Goal: Task Accomplishment & Management: Use online tool/utility

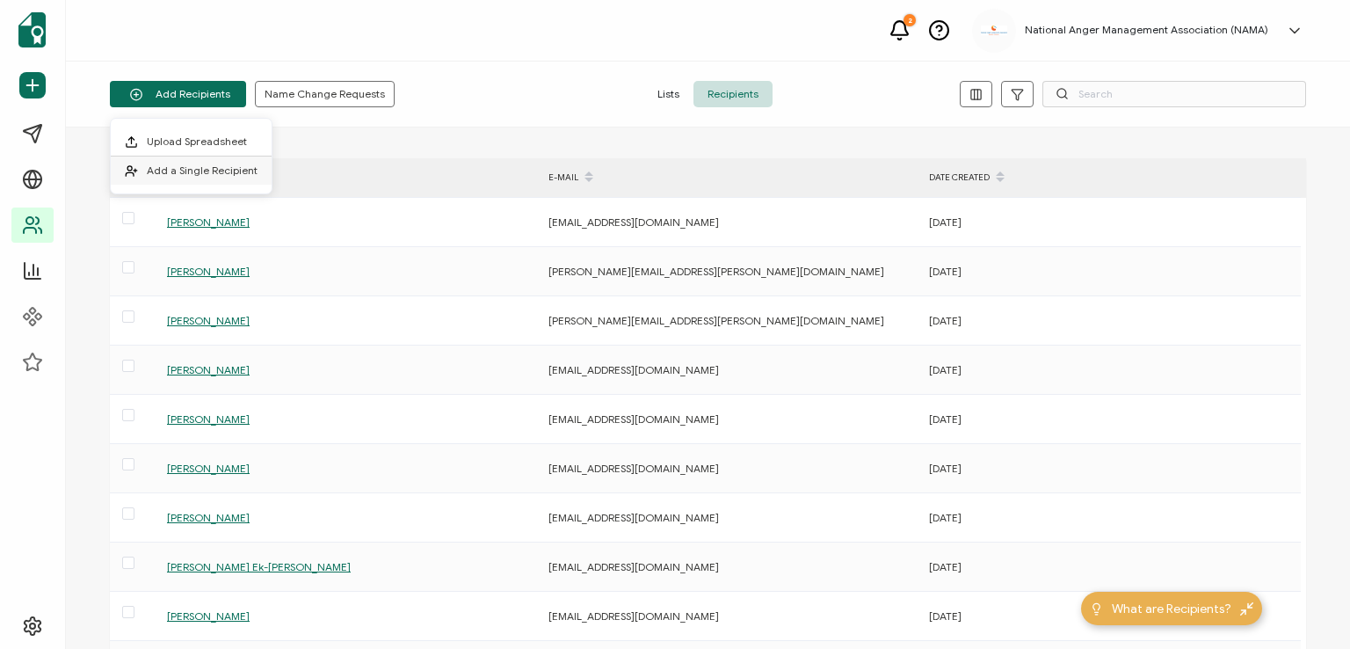
click at [191, 173] on span "Add a Single Recipient" at bounding box center [202, 169] width 111 height 13
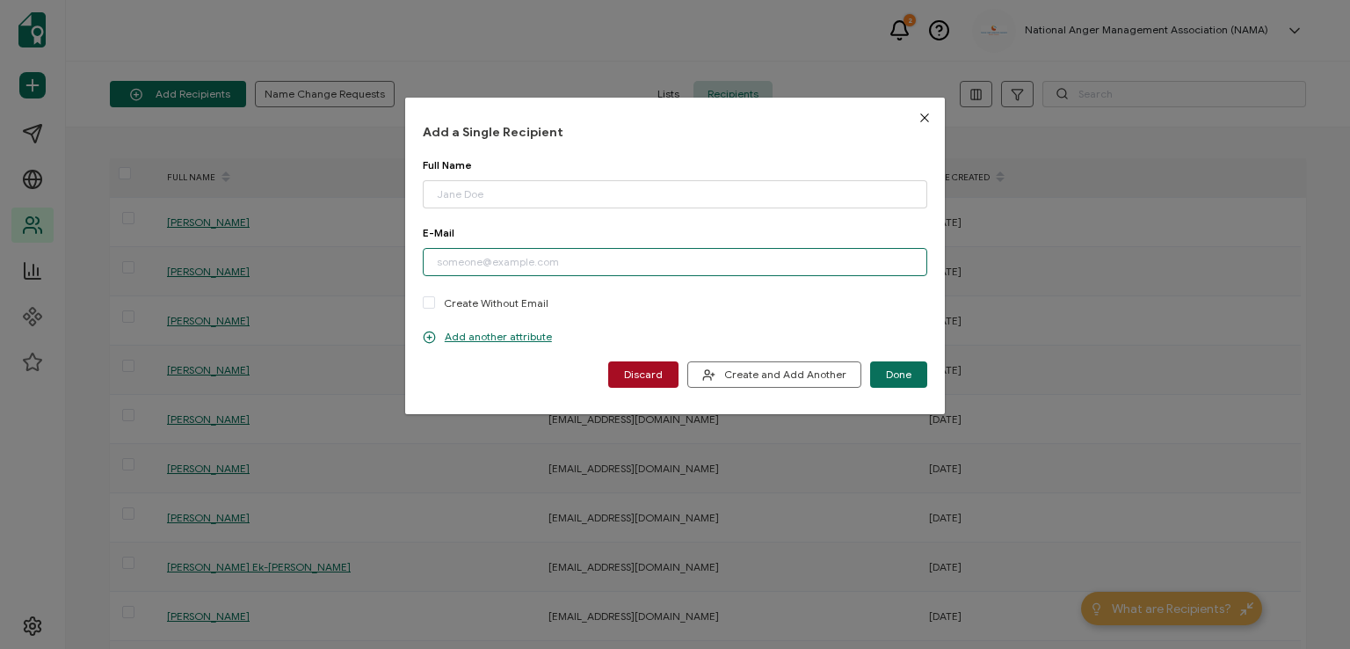
paste input "[PERSON_NAME][EMAIL_ADDRESS][PERSON_NAME][DOMAIN_NAME]"
type input "[PERSON_NAME][EMAIL_ADDRESS][PERSON_NAME][DOMAIN_NAME]"
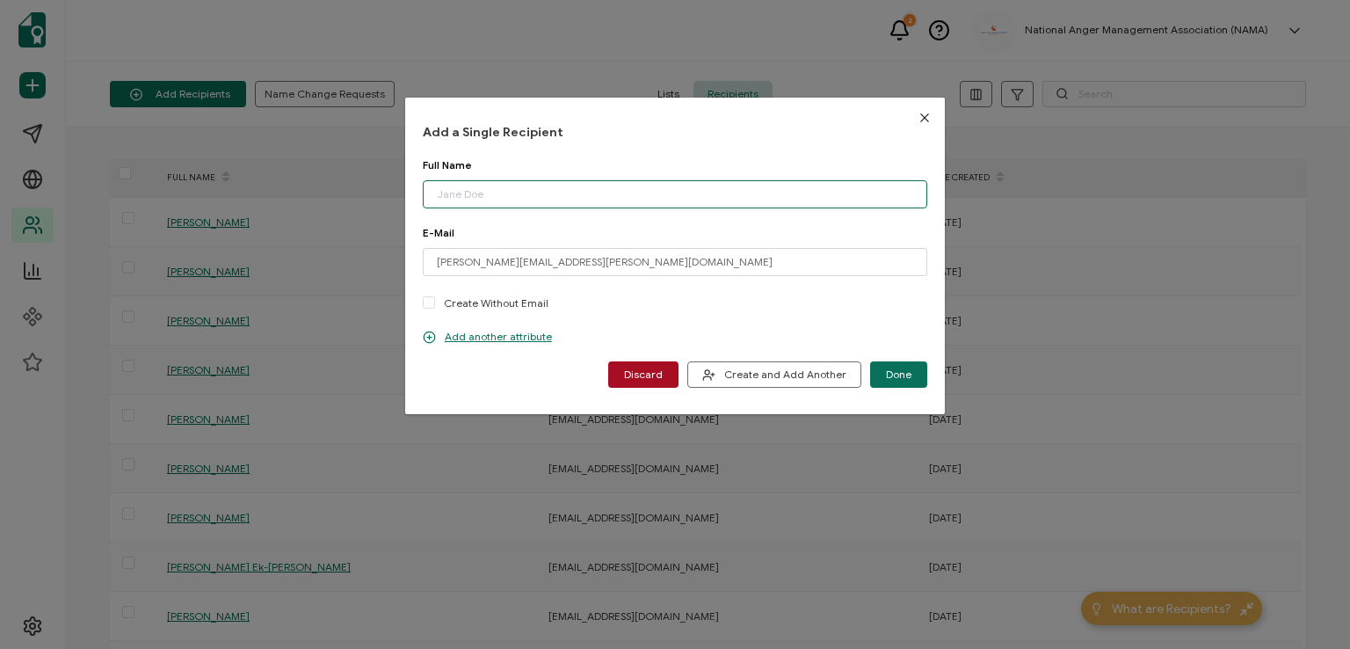
paste input "[PERSON_NAME]"
type input "[PERSON_NAME]"
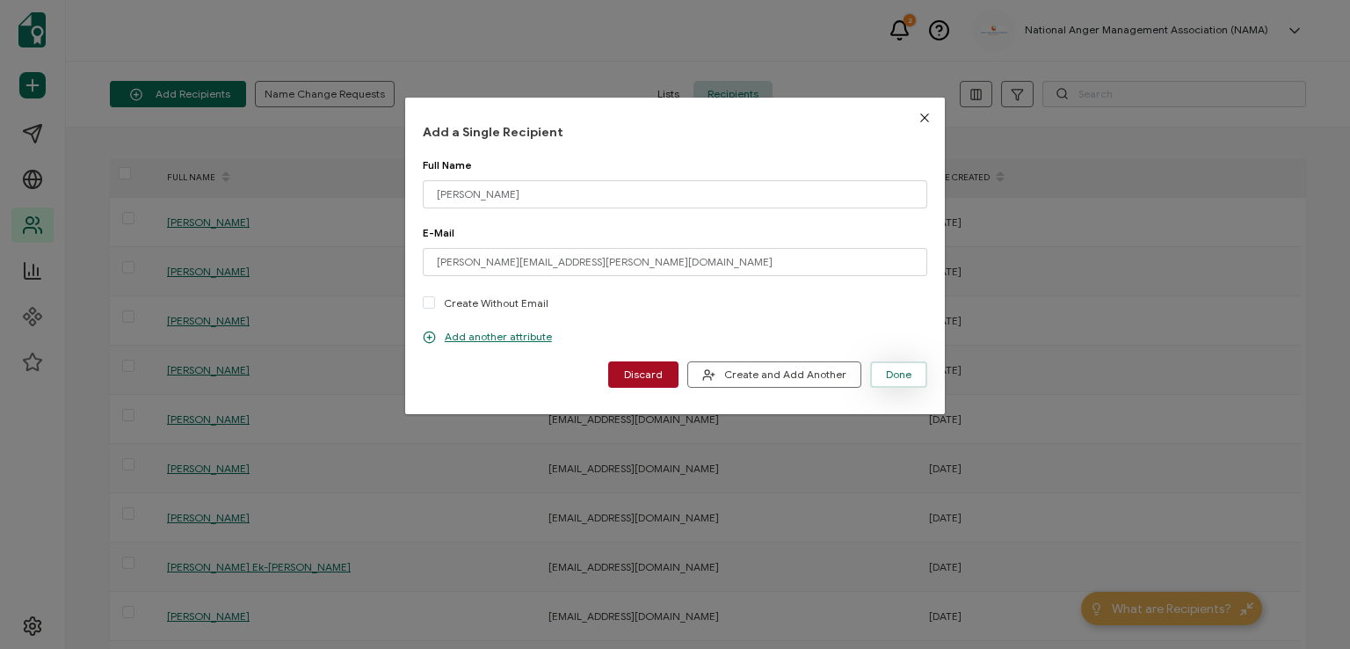
click at [893, 375] on span "Done" at bounding box center [898, 374] width 25 height 11
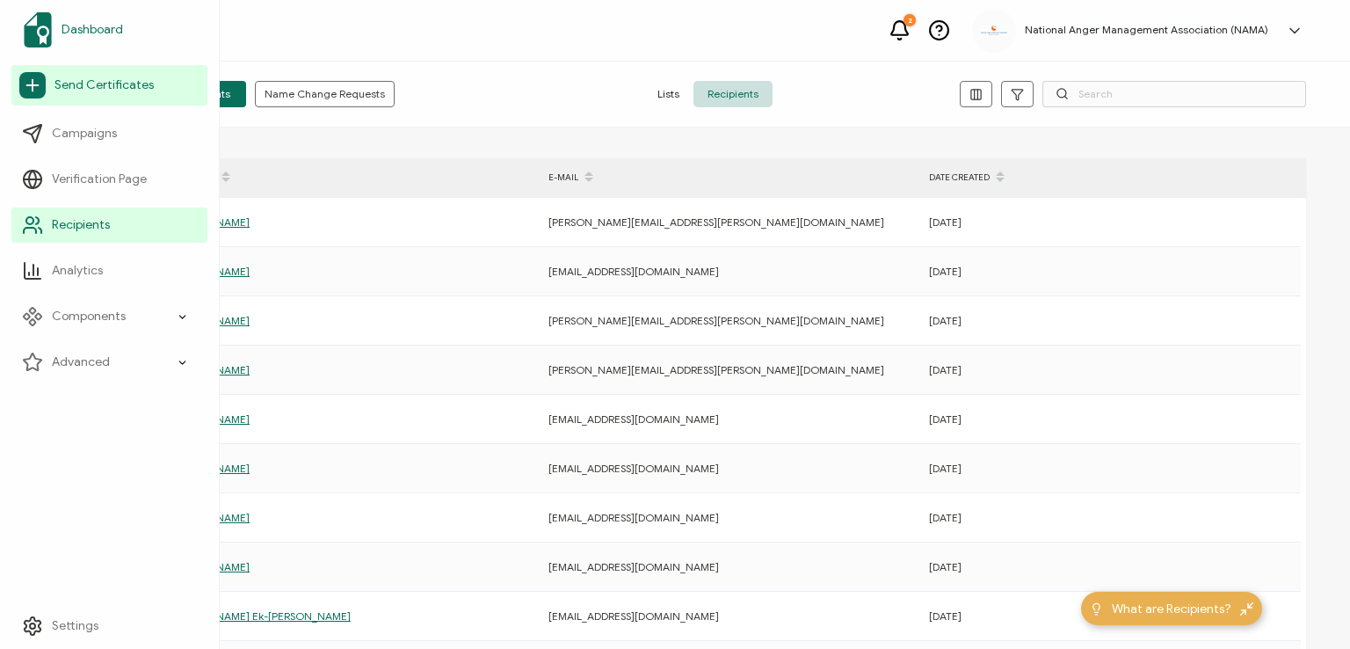
click at [98, 23] on span "Dashboard" at bounding box center [93, 30] width 62 height 18
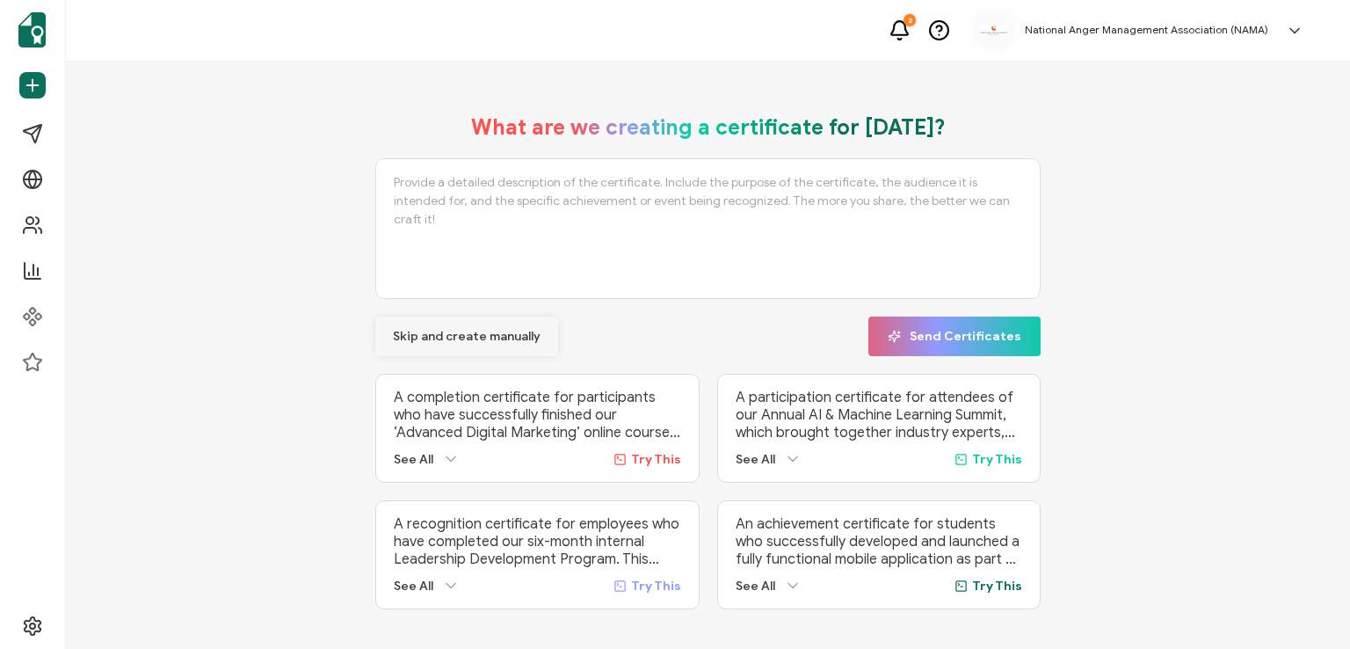
click at [439, 332] on span "Skip and create manually" at bounding box center [467, 337] width 148 height 12
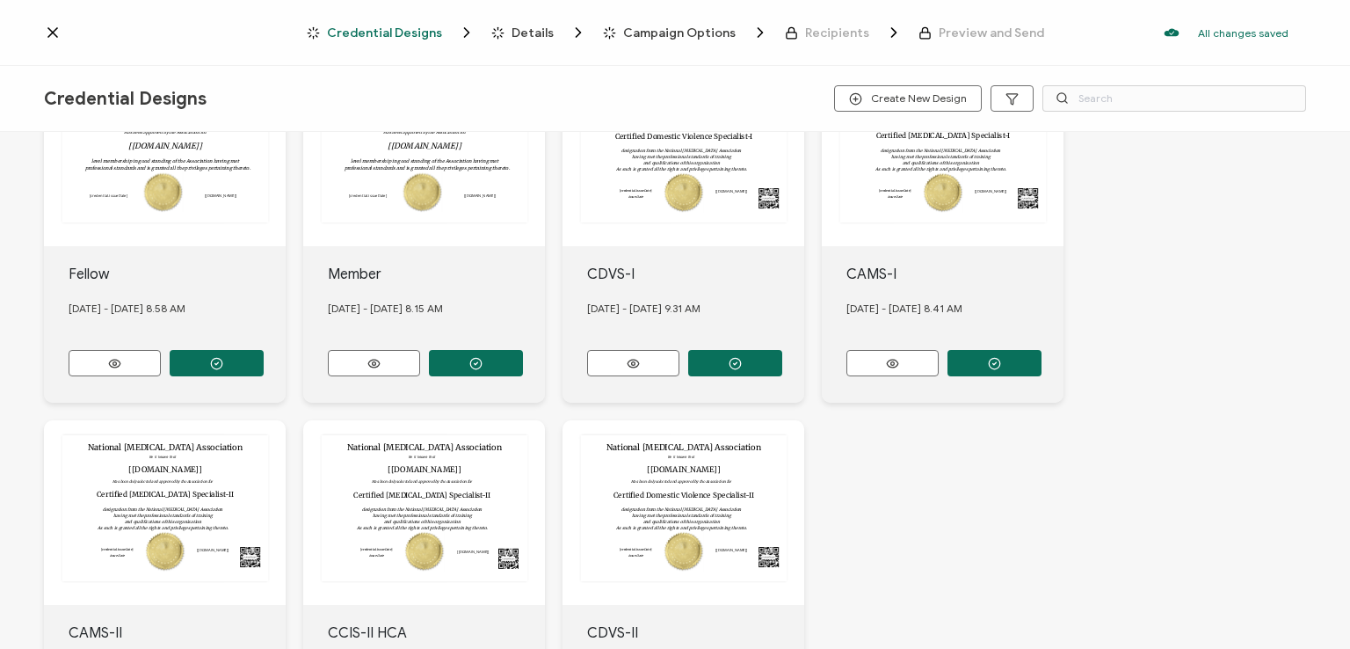
scroll to position [615, 0]
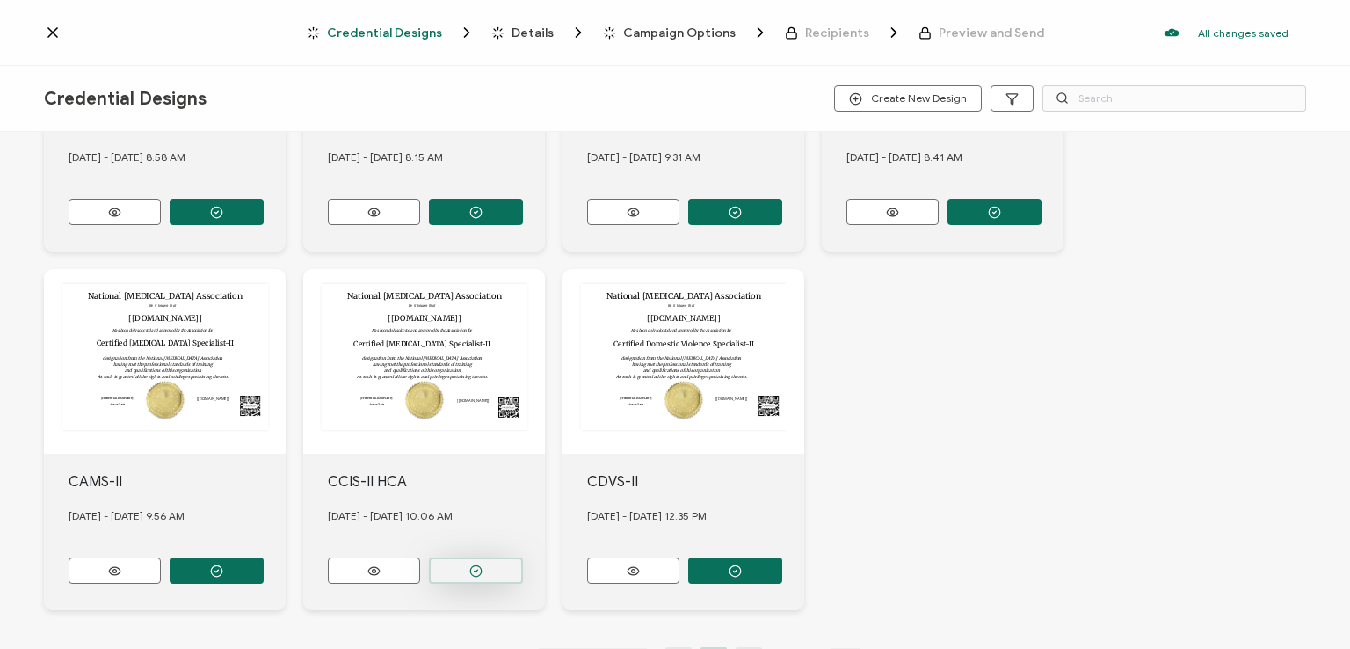
click at [461, 561] on button "button" at bounding box center [476, 570] width 94 height 26
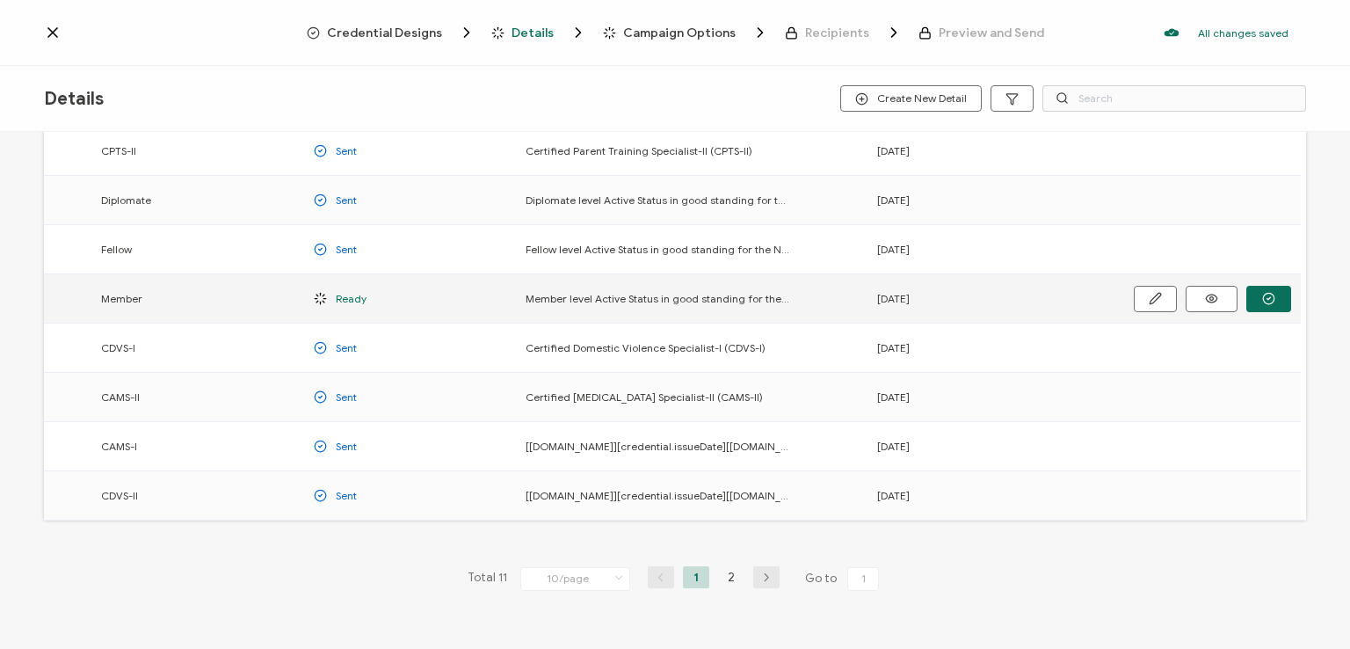
scroll to position [231, 0]
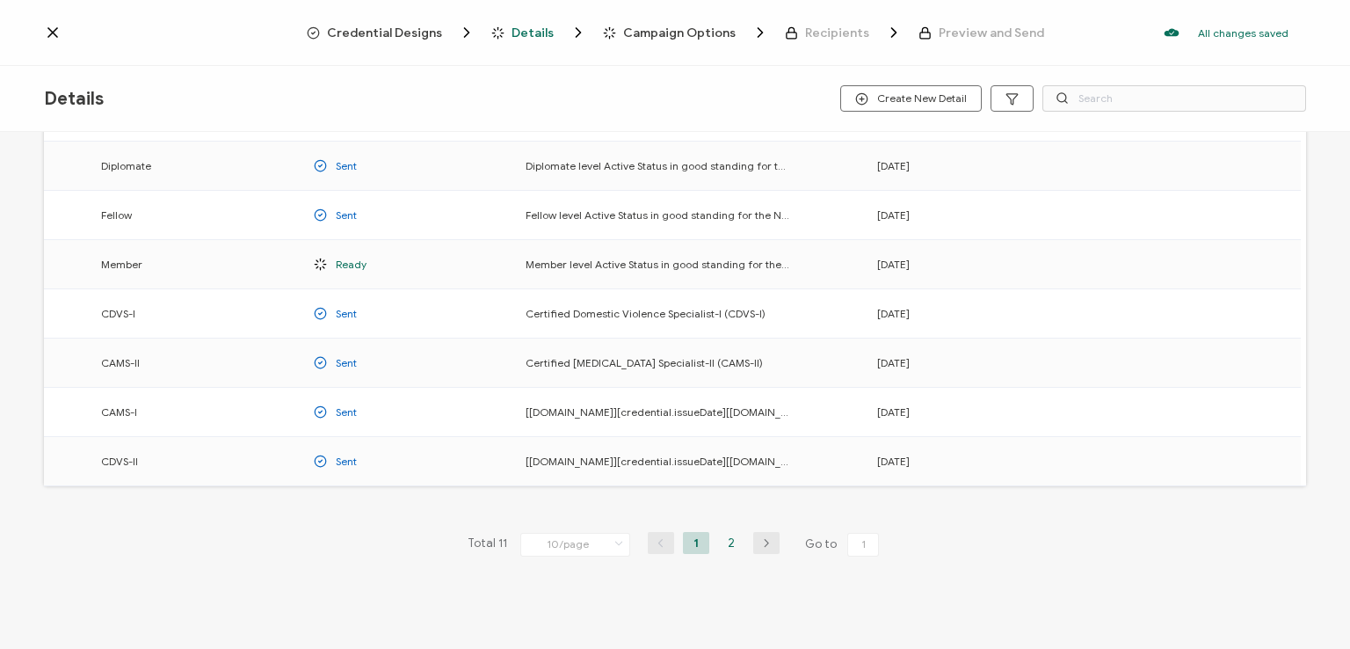
click at [723, 533] on li "2" at bounding box center [731, 543] width 26 height 22
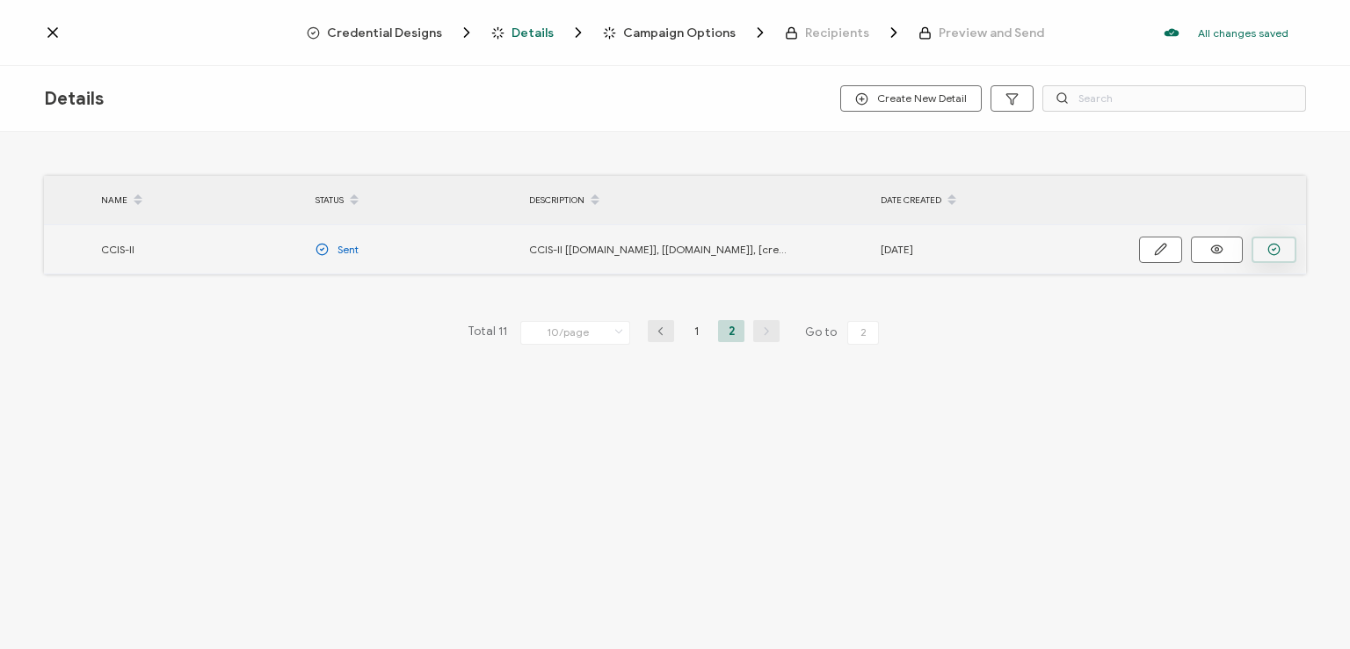
click at [1269, 243] on icon "button" at bounding box center [1274, 249] width 13 height 13
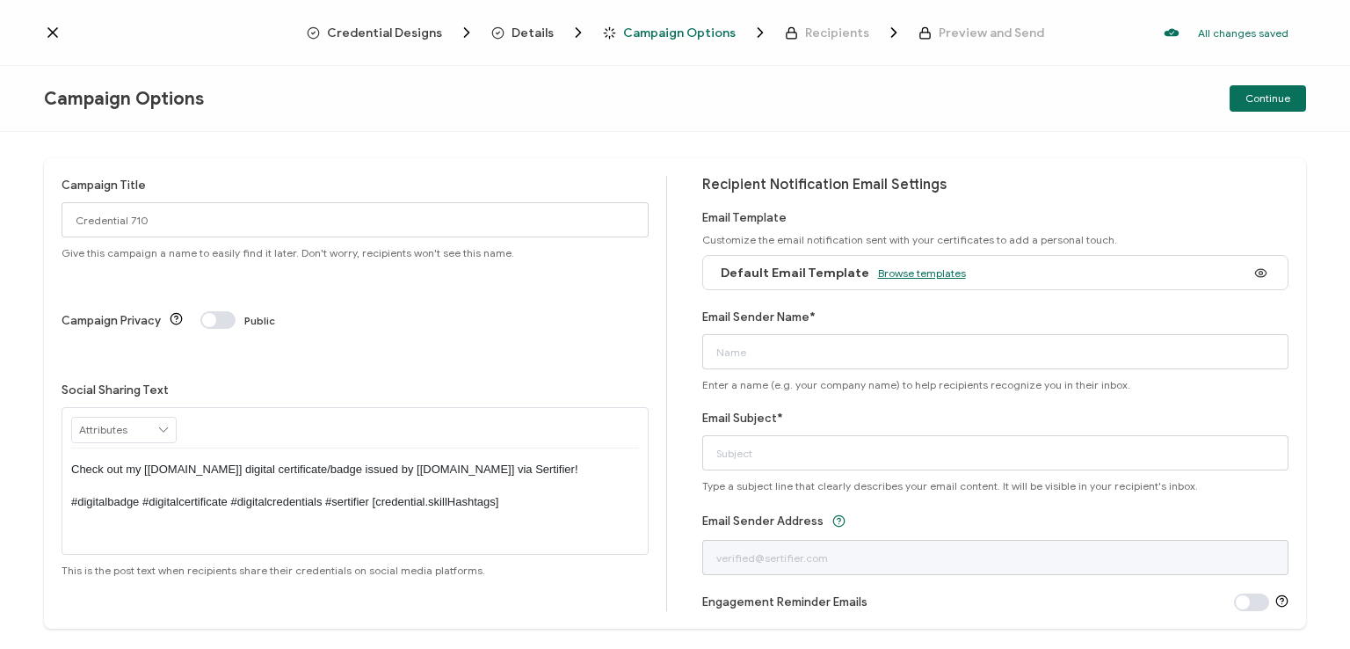
click at [912, 269] on span "Browse templates" at bounding box center [922, 272] width 88 height 13
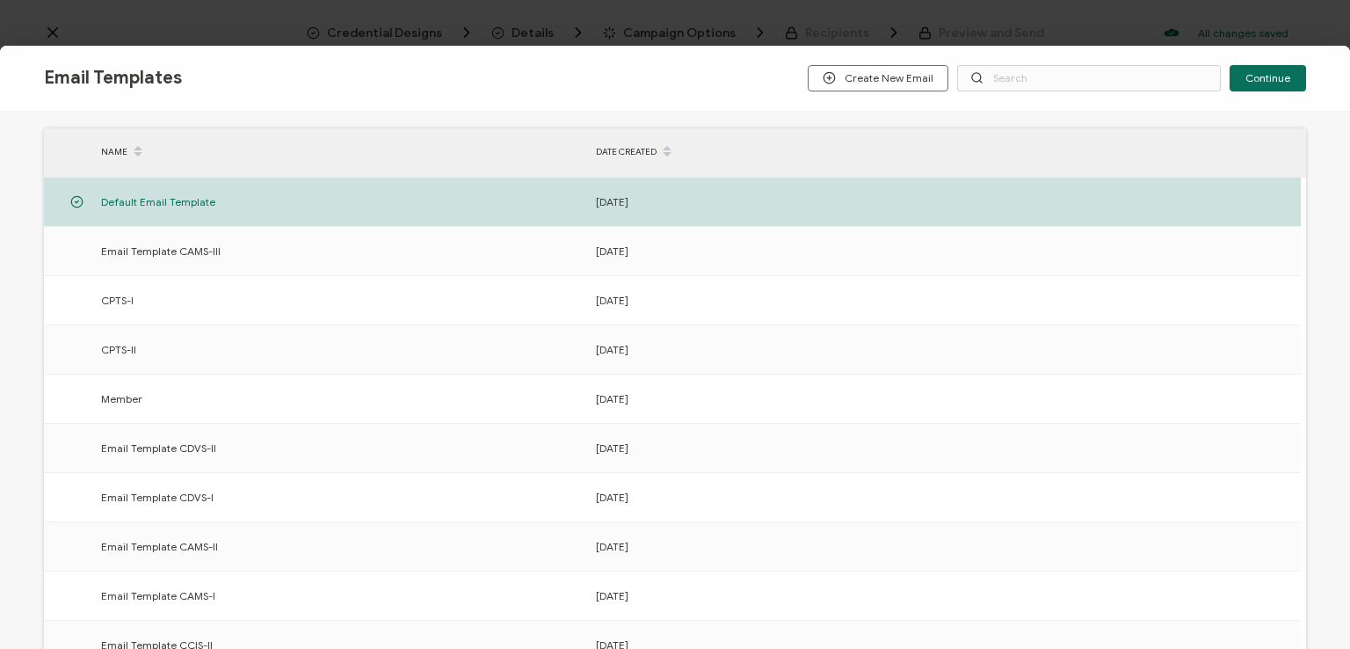
scroll to position [273, 0]
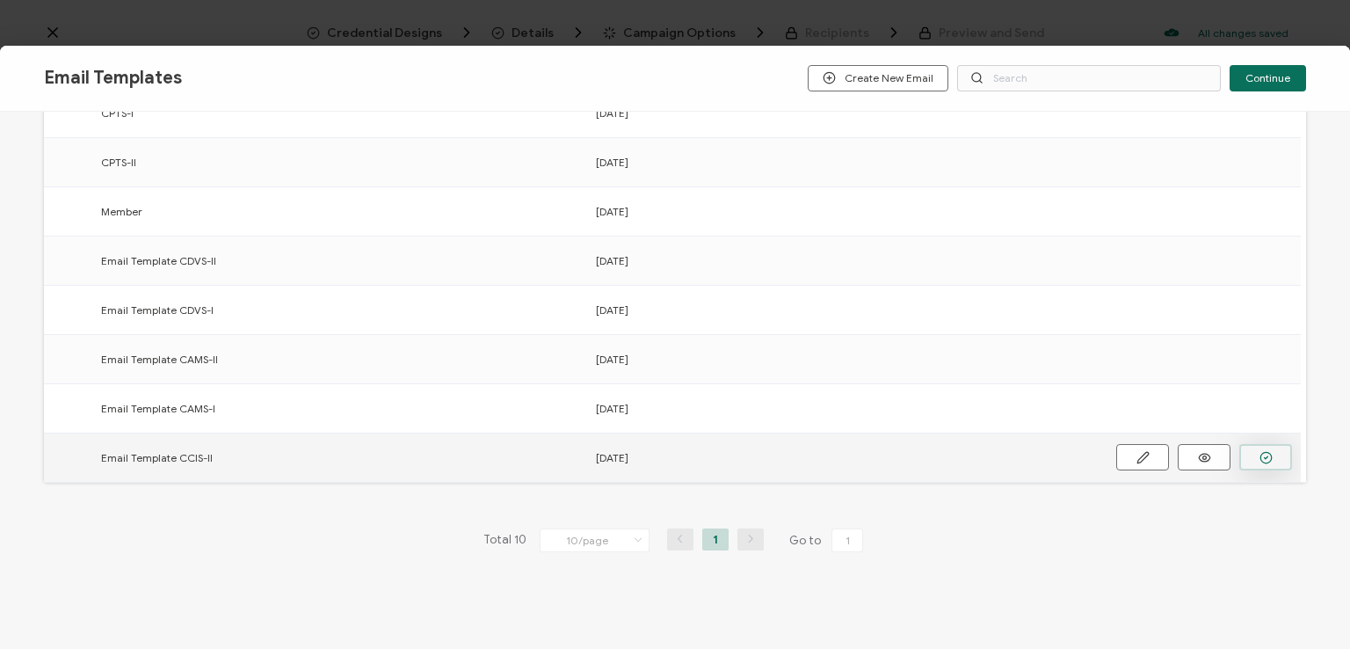
click at [1268, 451] on icon "button" at bounding box center [1266, 457] width 13 height 13
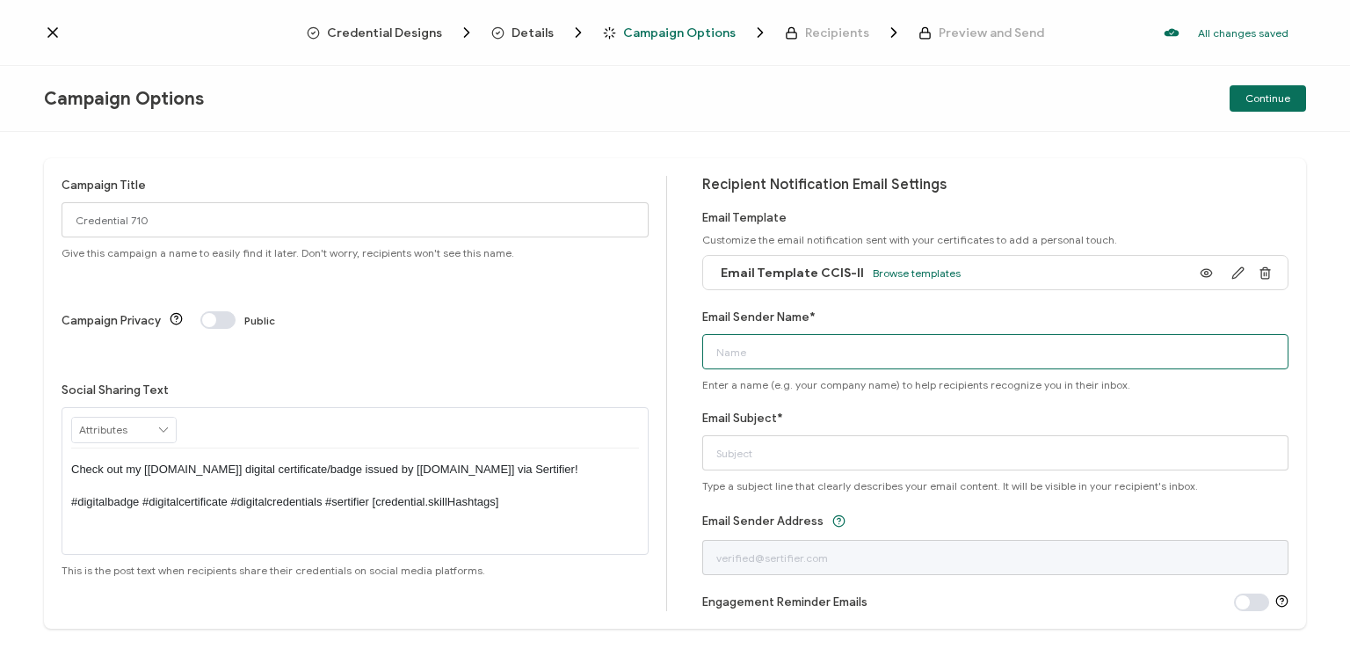
click at [897, 341] on input "Email Sender Name*" at bounding box center [995, 351] width 587 height 35
type input "National [MEDICAL_DATA] Association"
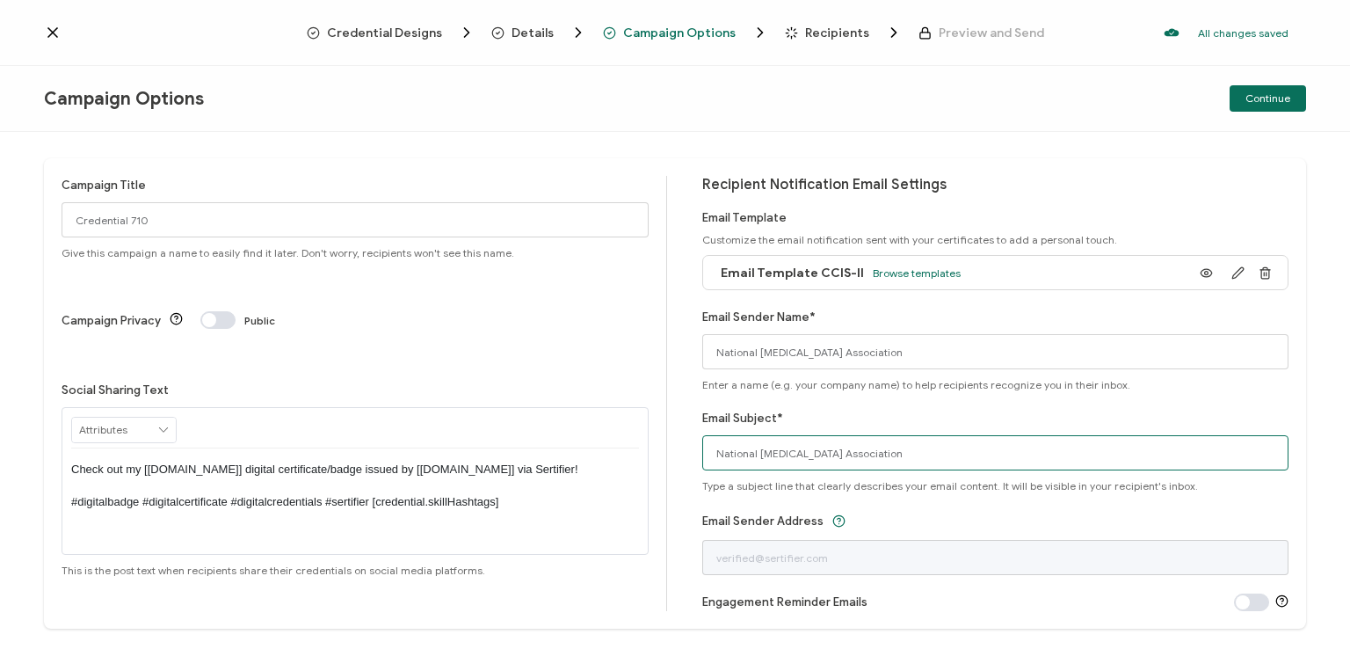
drag, startPoint x: 916, startPoint y: 451, endPoint x: 593, endPoint y: 429, distance: 323.3
click at [593, 429] on div "Campaign Title Credential 710 Give this campaign a name to easily find it later…" at bounding box center [675, 393] width 1262 height 470
type input "CCIS-II digital certificate"
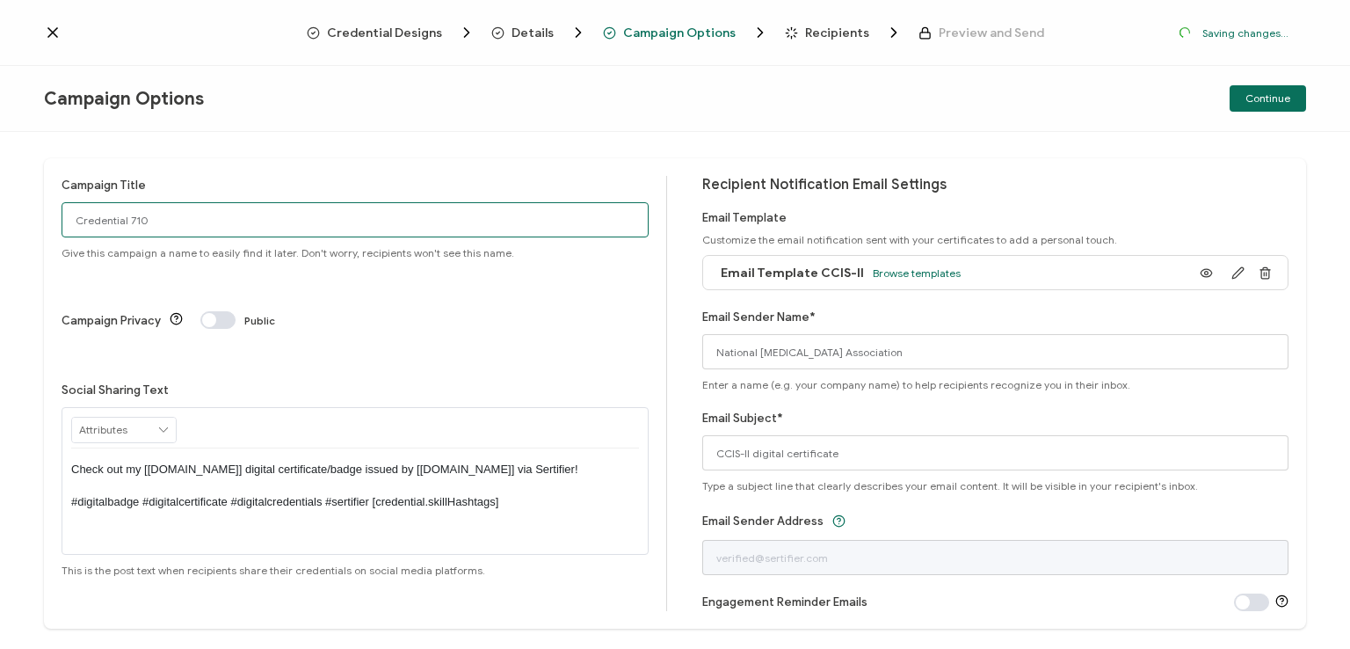
drag, startPoint x: 162, startPoint y: 213, endPoint x: 31, endPoint y: 203, distance: 131.3
click at [31, 203] on div "Campaign Title Credential 710 Give this campaign a name to easily find it later…" at bounding box center [675, 390] width 1350 height 517
type input "CAMS-II HCA 8 - [DATE]"
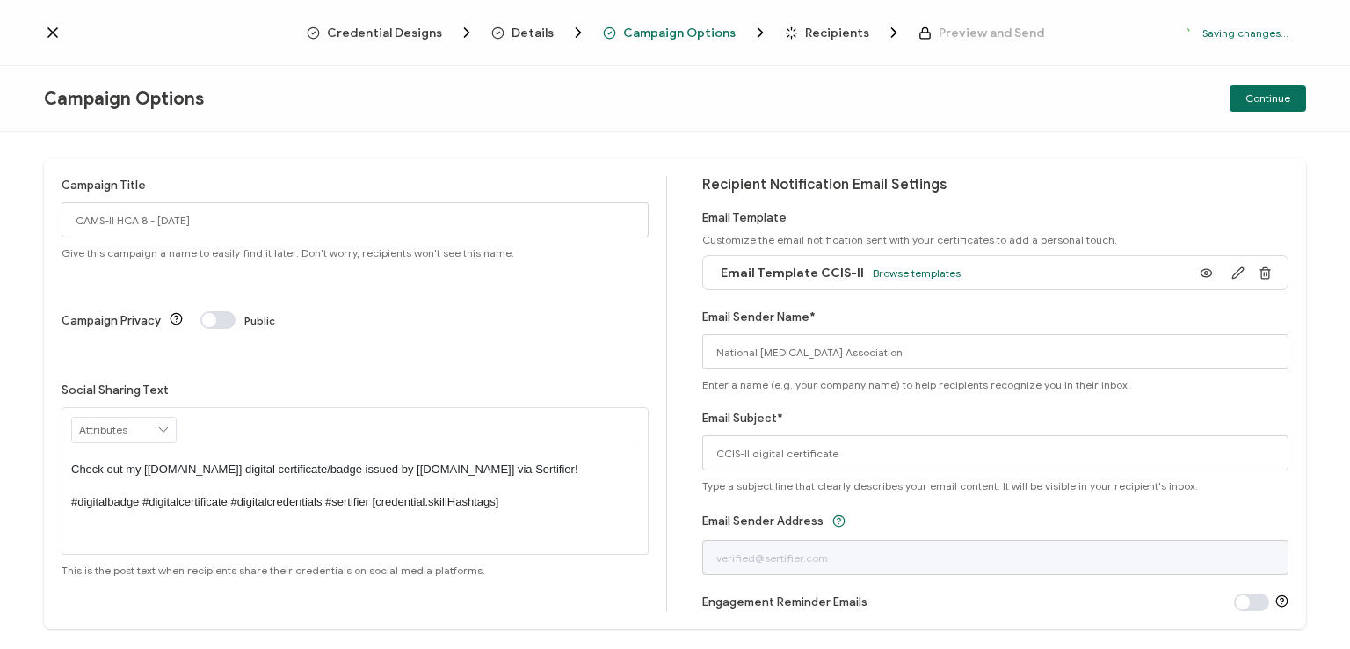
click at [349, 461] on p "Check out my [[DOMAIN_NAME]] digital certificate/badge issued by [[DOMAIN_NAME]…" at bounding box center [355, 485] width 568 height 48
click at [777, 98] on div "Campaign Options Continue" at bounding box center [675, 99] width 1350 height 66
click at [1265, 96] on span "Continue" at bounding box center [1268, 98] width 45 height 11
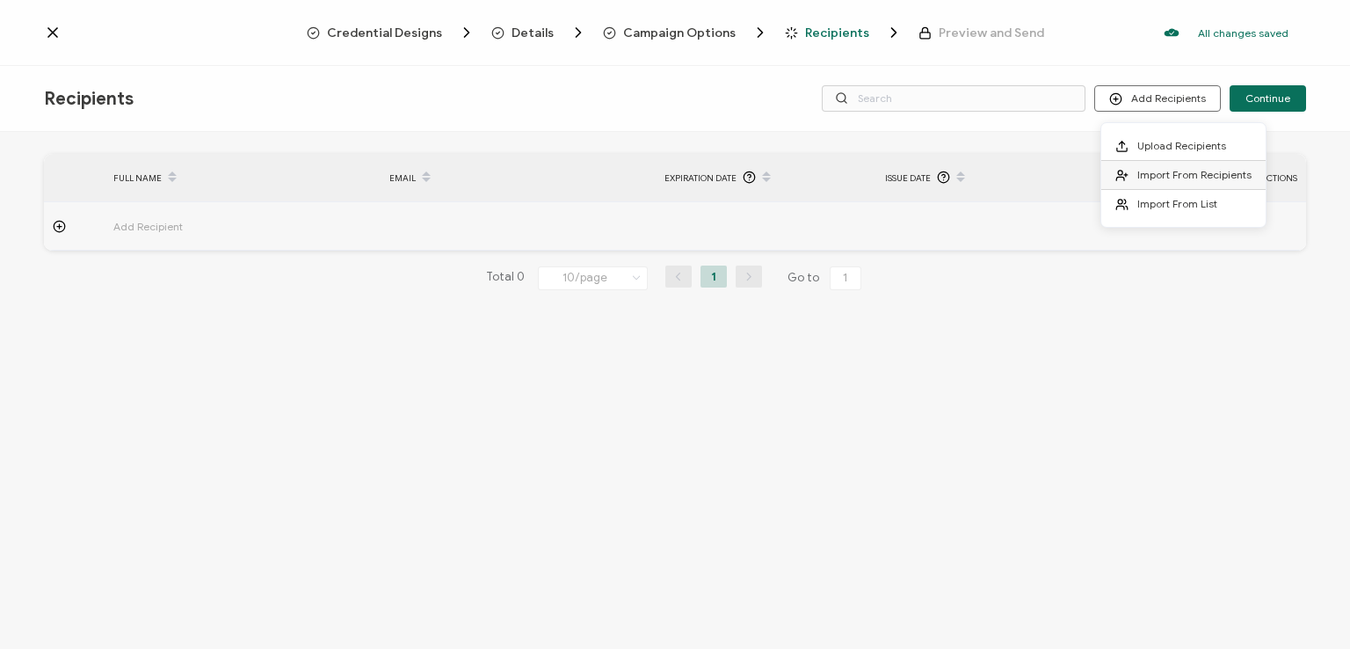
click at [1203, 168] on span "Import From Recipients" at bounding box center [1194, 174] width 114 height 13
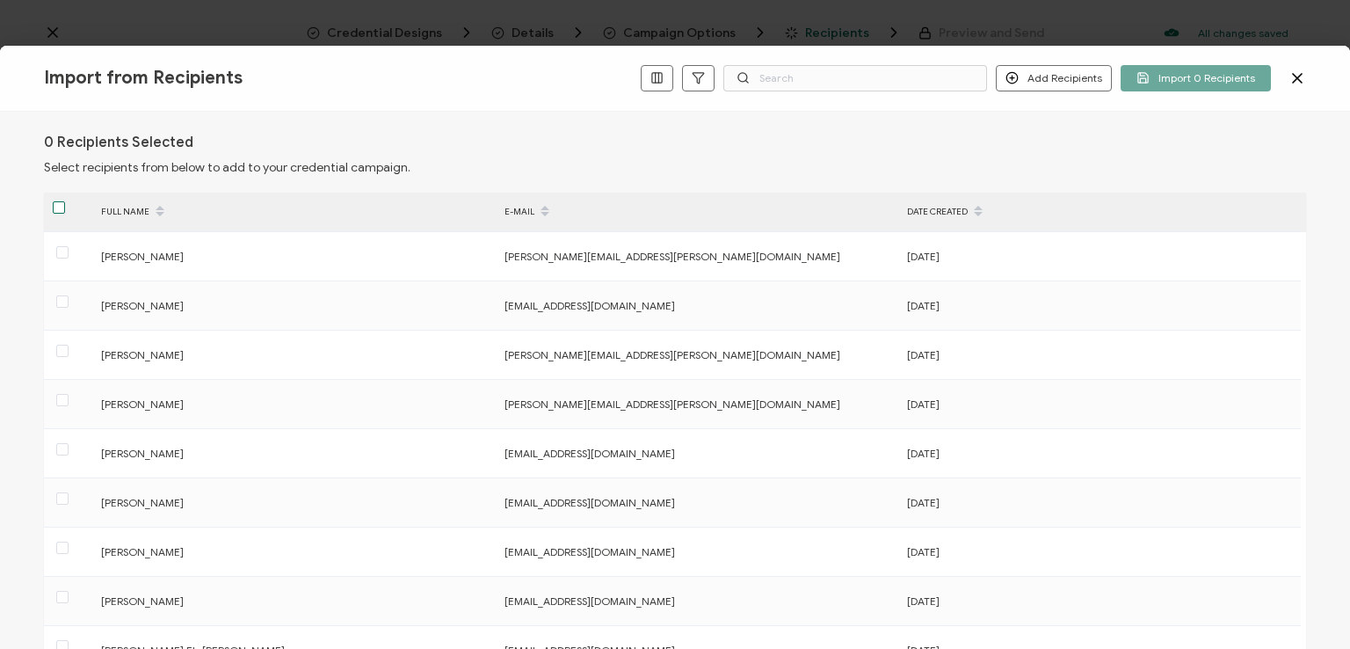
click at [54, 201] on span at bounding box center [59, 207] width 12 height 12
click at [65, 201] on input "checkbox" at bounding box center [65, 201] width 0 height 0
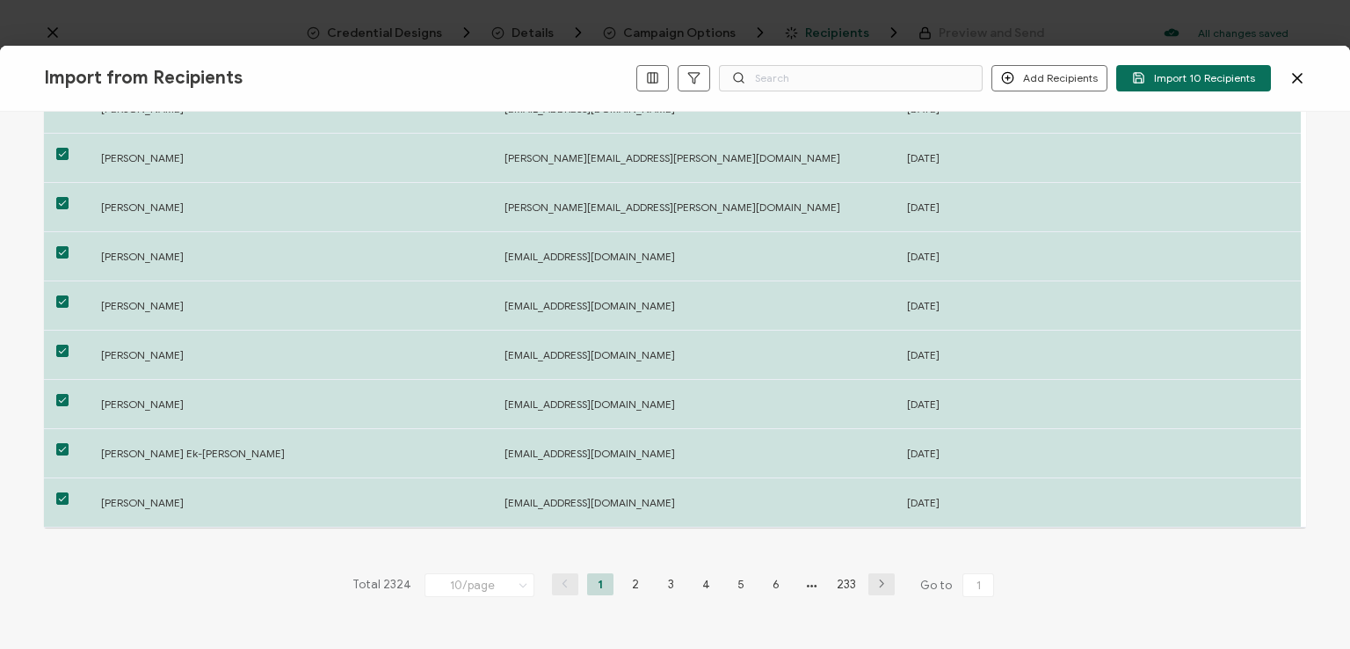
scroll to position [272, 0]
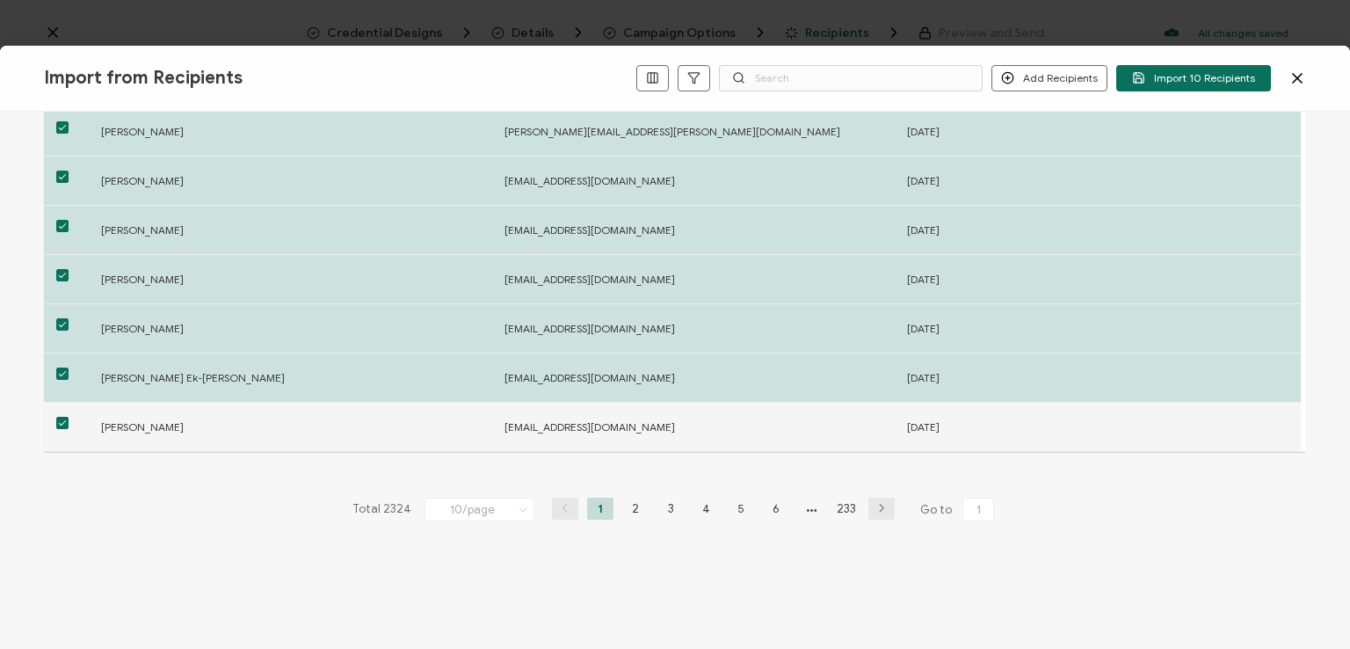
click at [68, 417] on span at bounding box center [62, 423] width 12 height 12
click at [69, 417] on input "checkbox" at bounding box center [69, 417] width 0 height 0
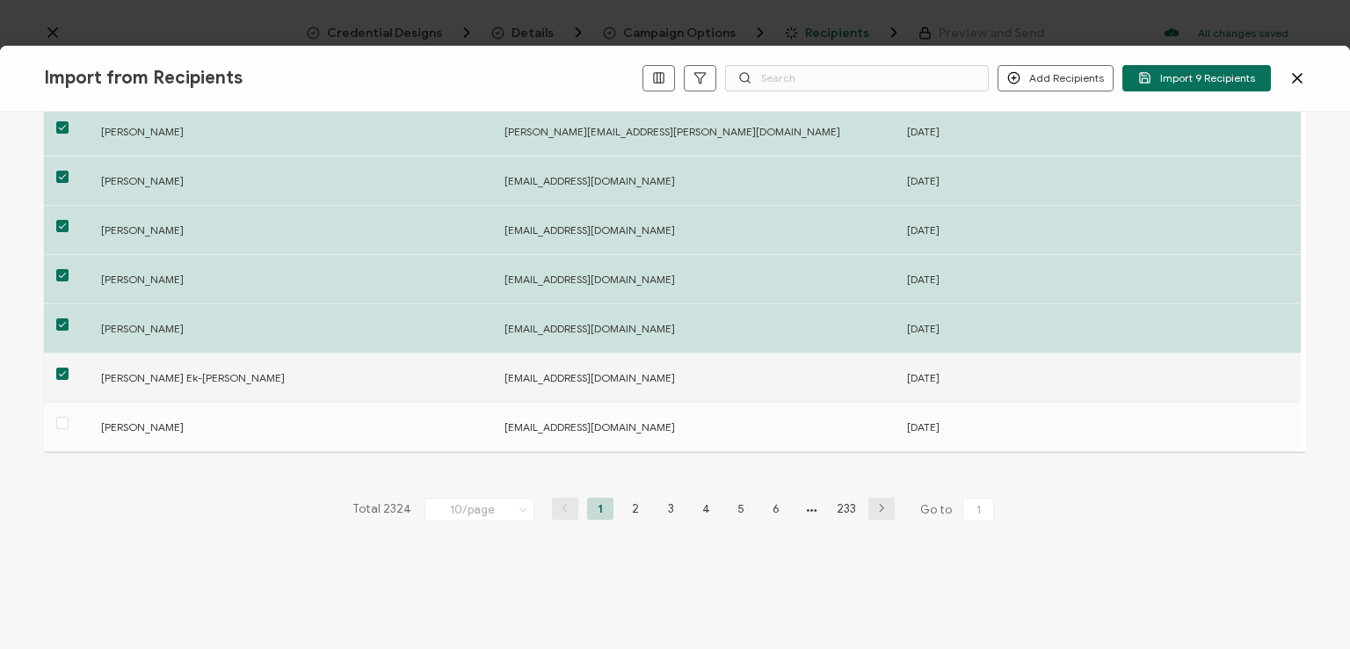
click at [63, 367] on span at bounding box center [62, 373] width 12 height 12
click at [69, 367] on input "checkbox" at bounding box center [69, 367] width 0 height 0
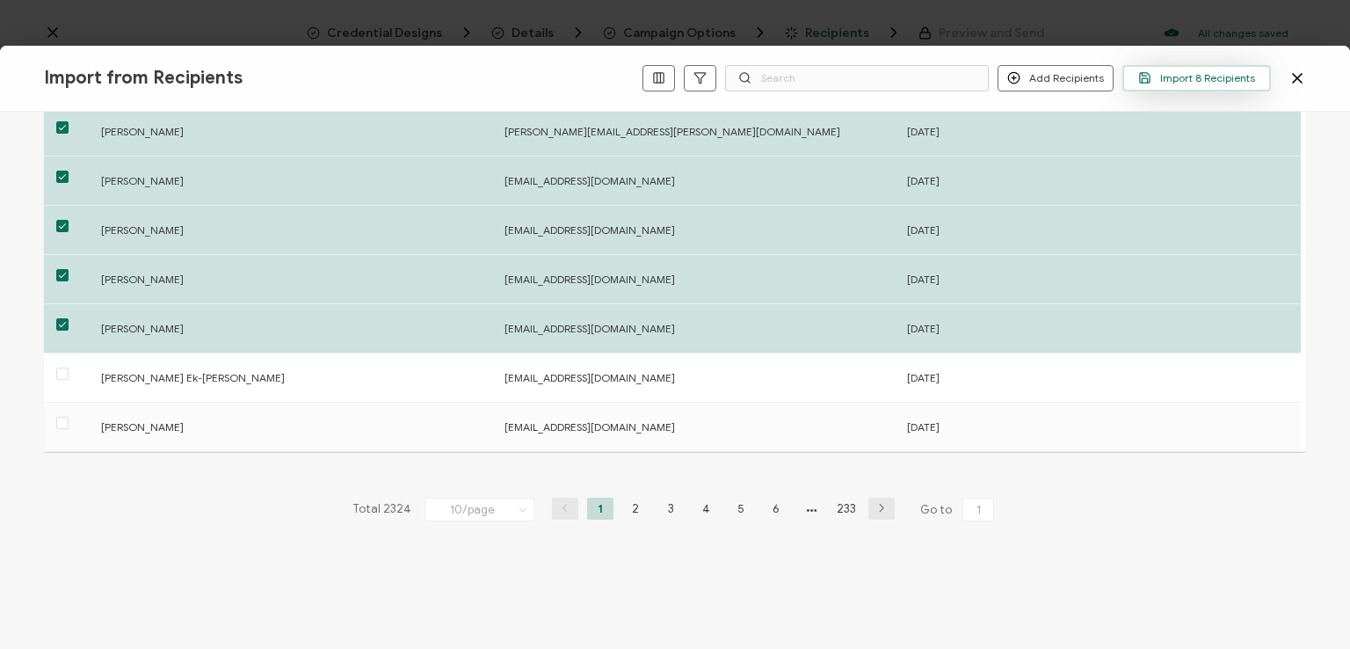
click at [1181, 72] on span "Import 8 Recipients" at bounding box center [1196, 77] width 117 height 13
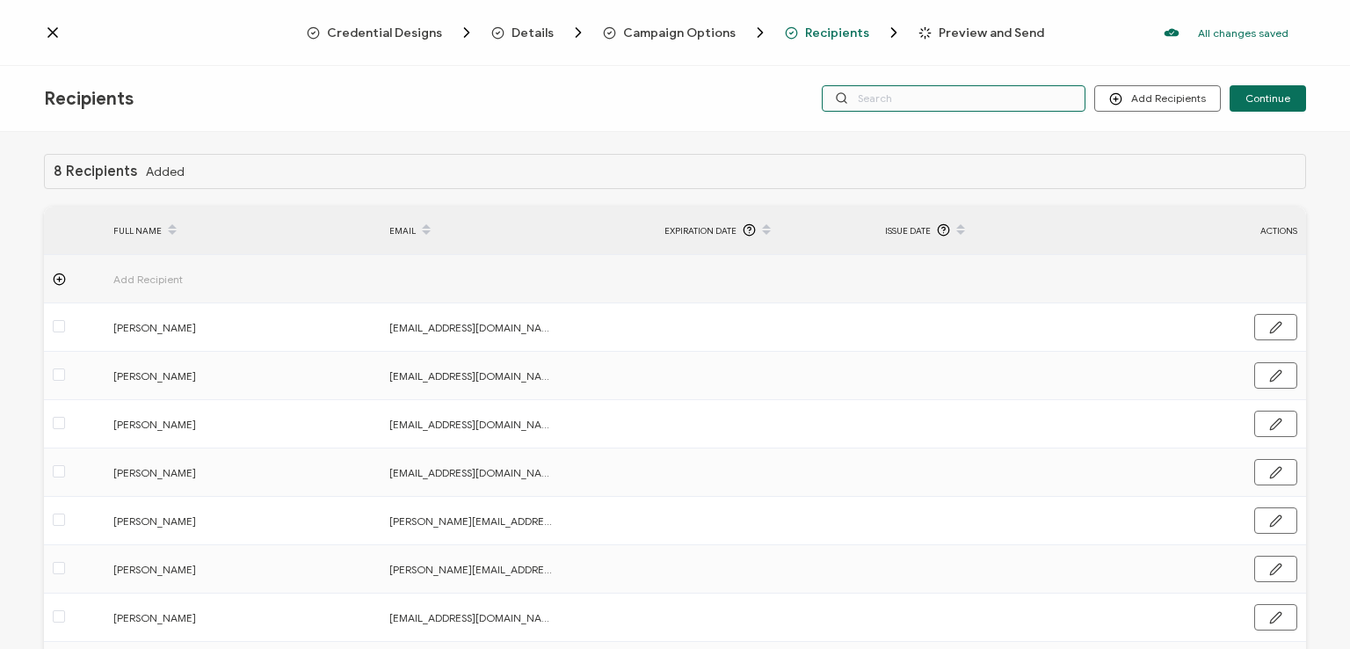
click at [992, 92] on input "text" at bounding box center [954, 98] width 264 height 26
click at [967, 55] on div "Credential Designs Details Campaign Options Recipients Preview and Send All cha…" at bounding box center [675, 33] width 1350 height 66
click at [953, 96] on input "text" at bounding box center [954, 98] width 264 height 26
click at [946, 136] on div "8 Recipients Added FULL NAME EMAIL Expiration Date Issue Date ACTIONS Add Recip…" at bounding box center [675, 392] width 1350 height 521
click at [932, 99] on input "text" at bounding box center [954, 98] width 264 height 26
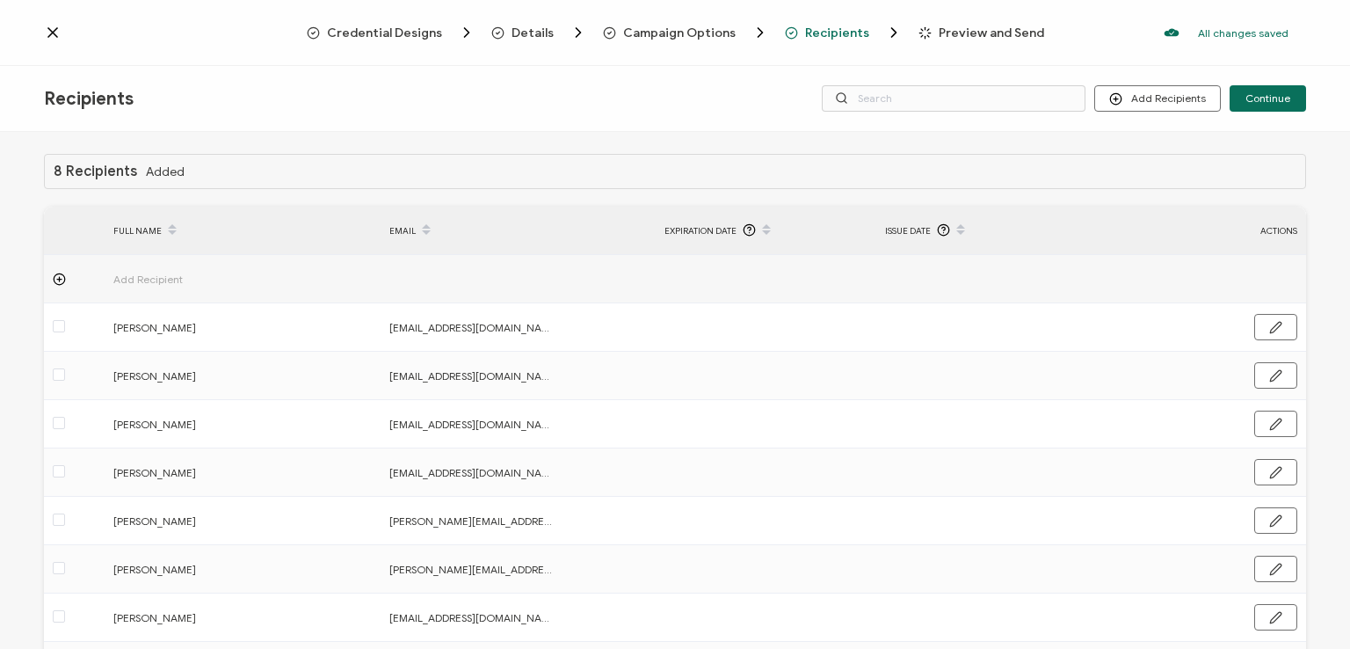
click at [931, 68] on div "Recipients Add Recipients Continue" at bounding box center [675, 99] width 1350 height 66
click at [1260, 93] on span "Continue" at bounding box center [1268, 98] width 45 height 11
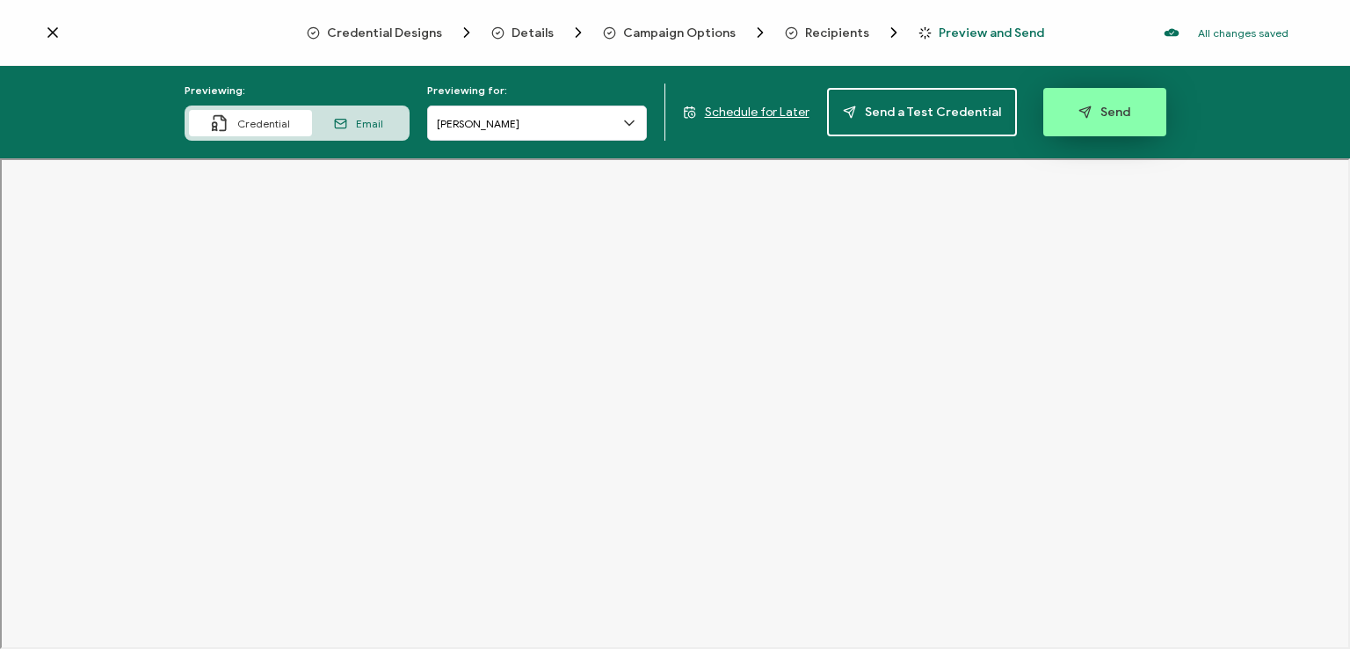
click at [1083, 114] on icon "button" at bounding box center [1085, 111] width 13 height 13
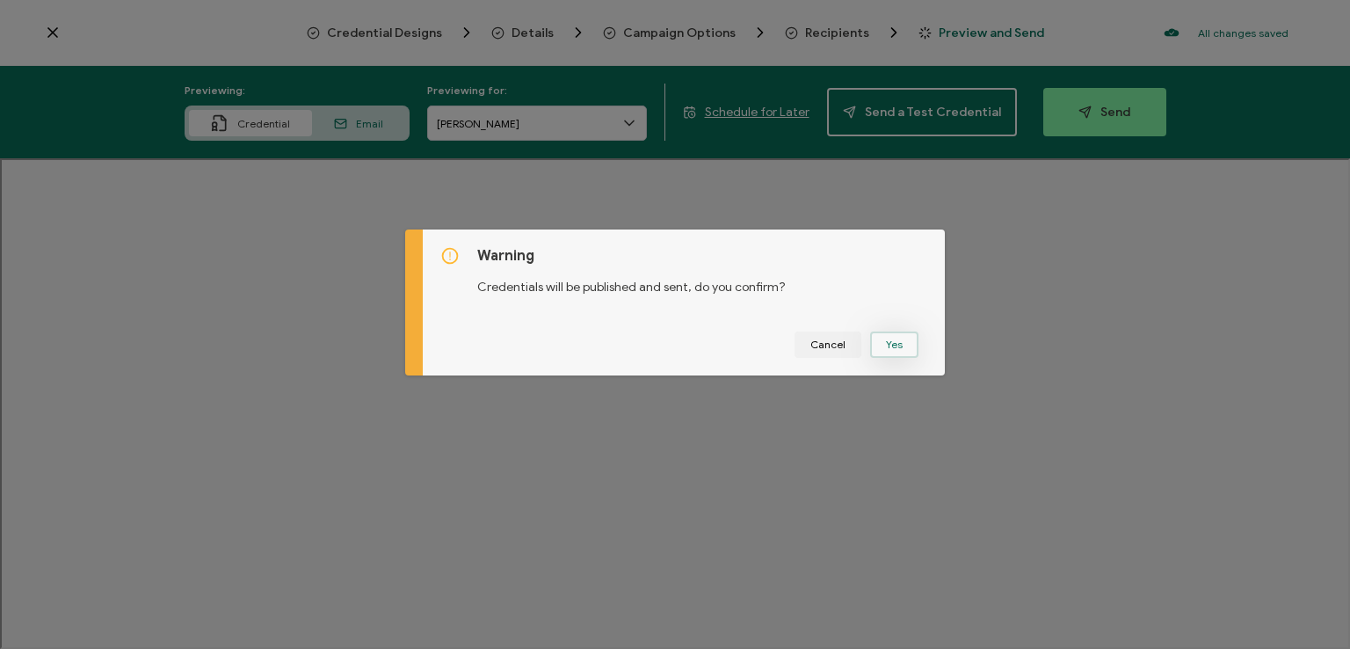
click at [877, 333] on button "Yes" at bounding box center [894, 344] width 48 height 26
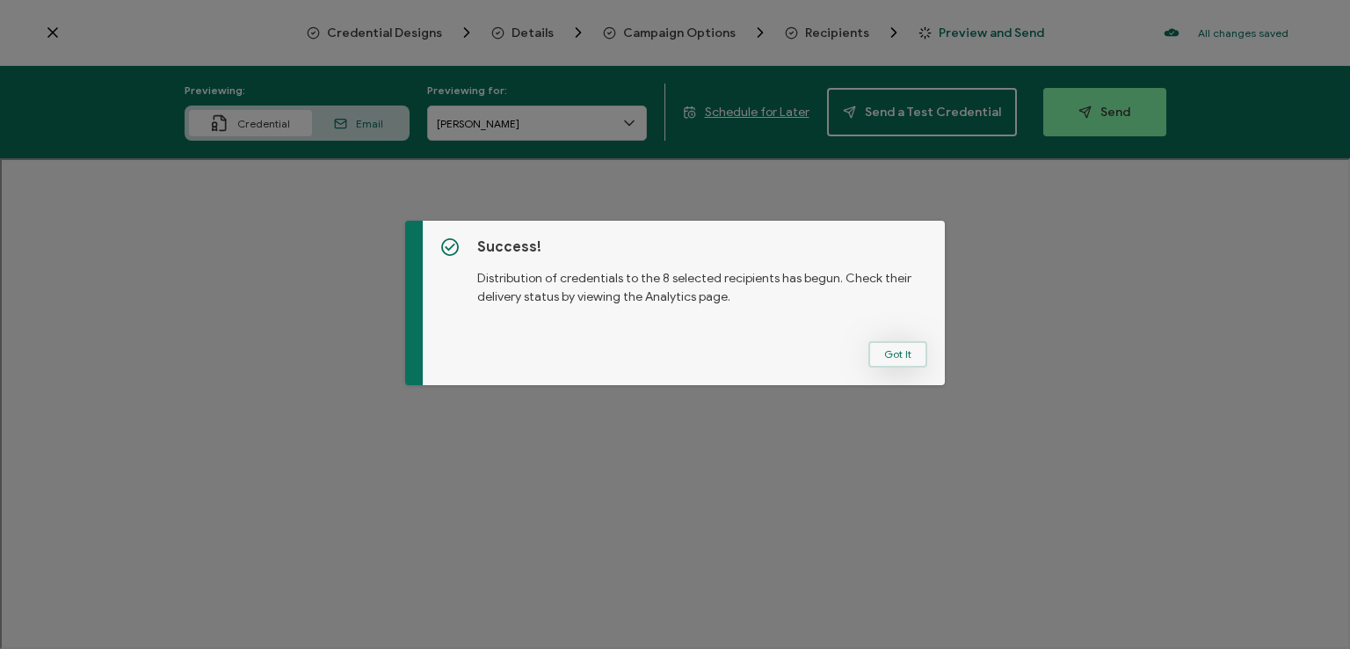
click at [888, 342] on button "Got It" at bounding box center [897, 354] width 59 height 26
